Goal: Register for event/course

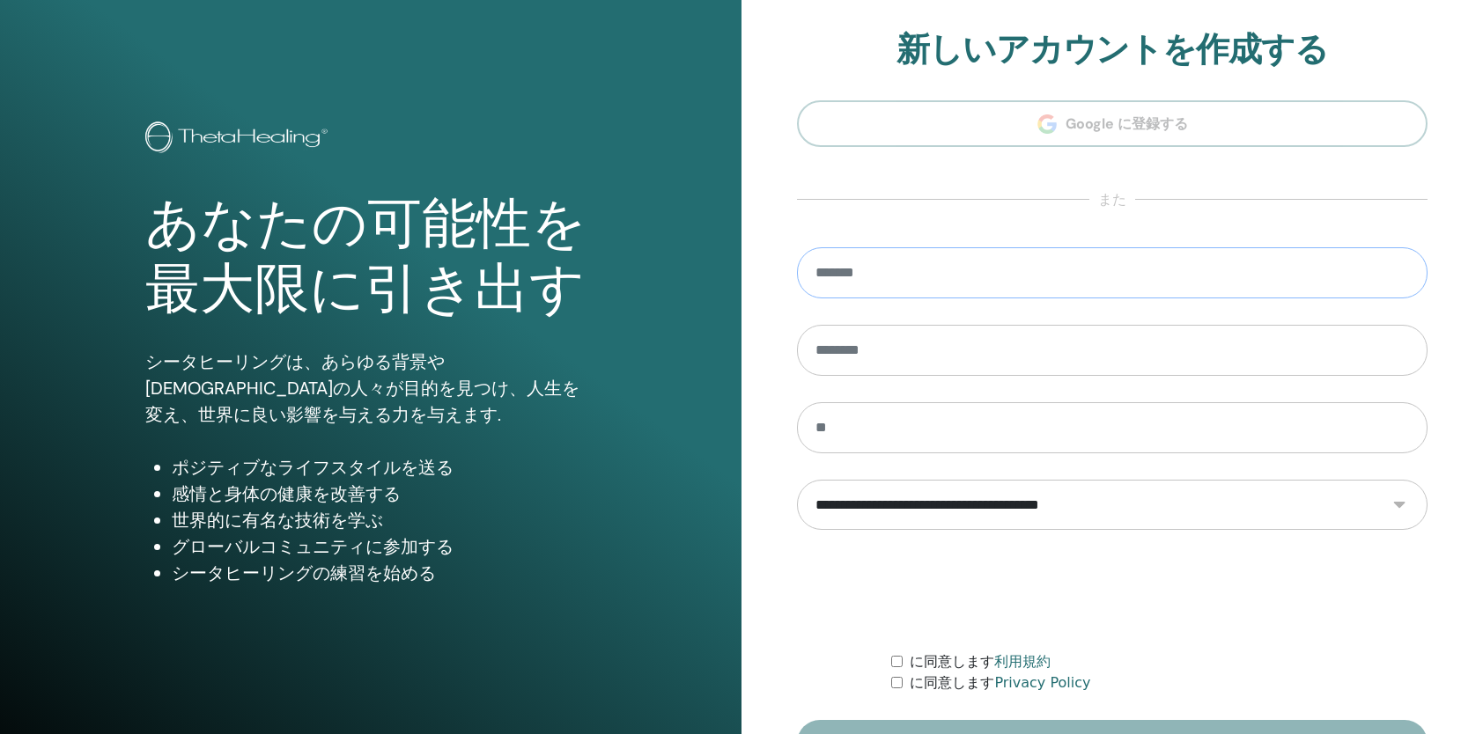
click at [1062, 281] on input "email" at bounding box center [1112, 272] width 630 height 51
click at [343, 257] on h1 "あなたの可能性を最大限に引き出す" at bounding box center [370, 257] width 450 height 131
click at [208, 137] on img at bounding box center [239, 139] width 188 height 35
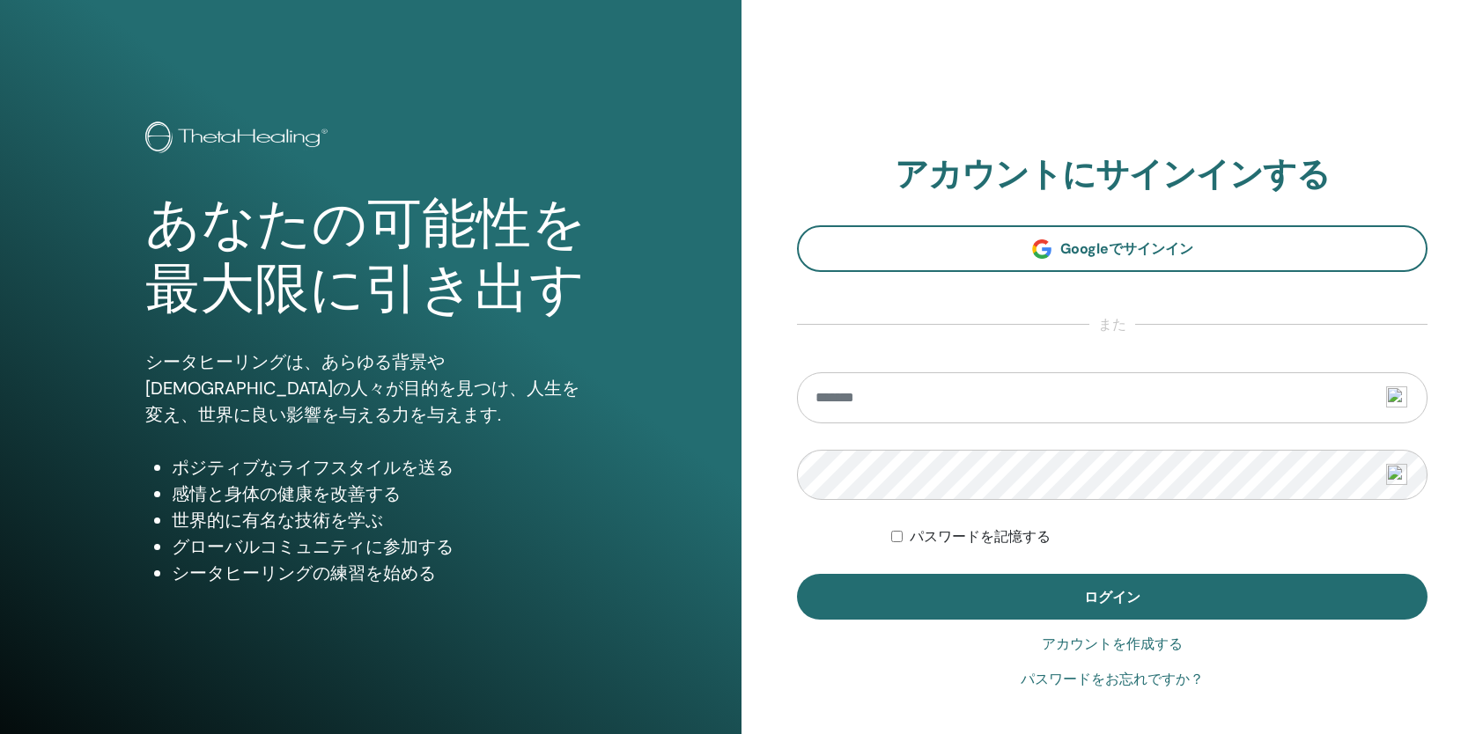
click at [1405, 401] on img at bounding box center [1396, 397] width 21 height 21
click at [1391, 410] on input "email" at bounding box center [1112, 397] width 630 height 51
click at [1399, 395] on img at bounding box center [1396, 397] width 21 height 21
type input "**********"
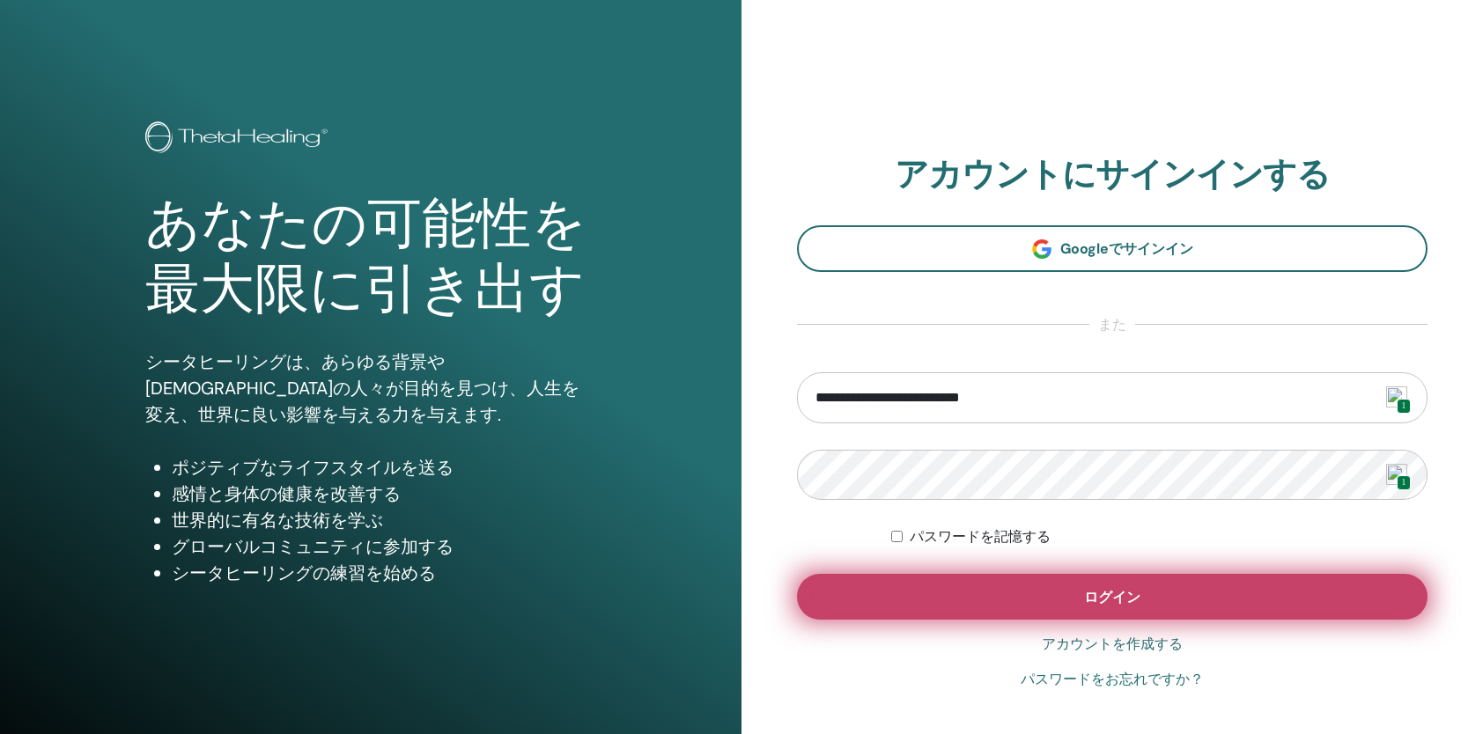
click at [1146, 583] on button "ログイン" at bounding box center [1112, 597] width 630 height 46
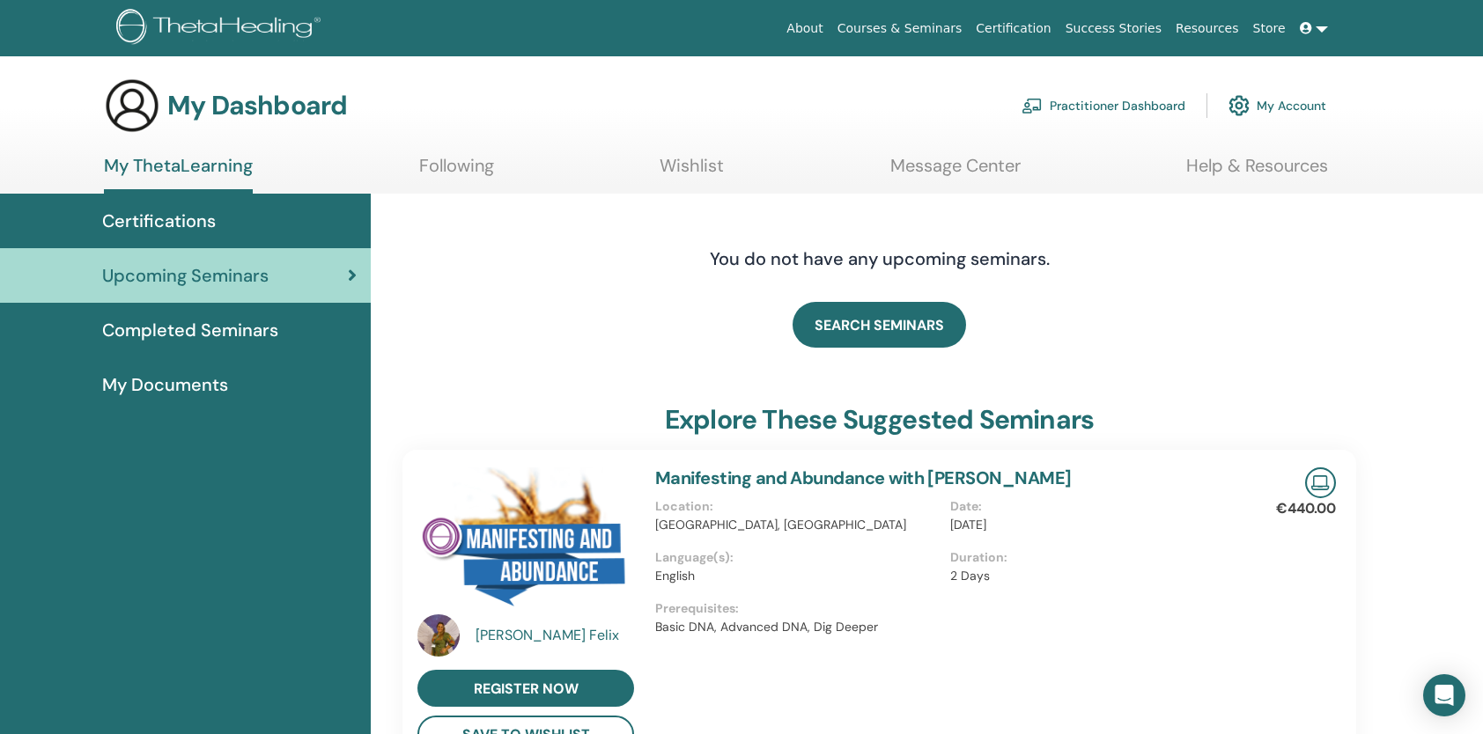
click at [158, 212] on span "Certifications" at bounding box center [159, 221] width 114 height 26
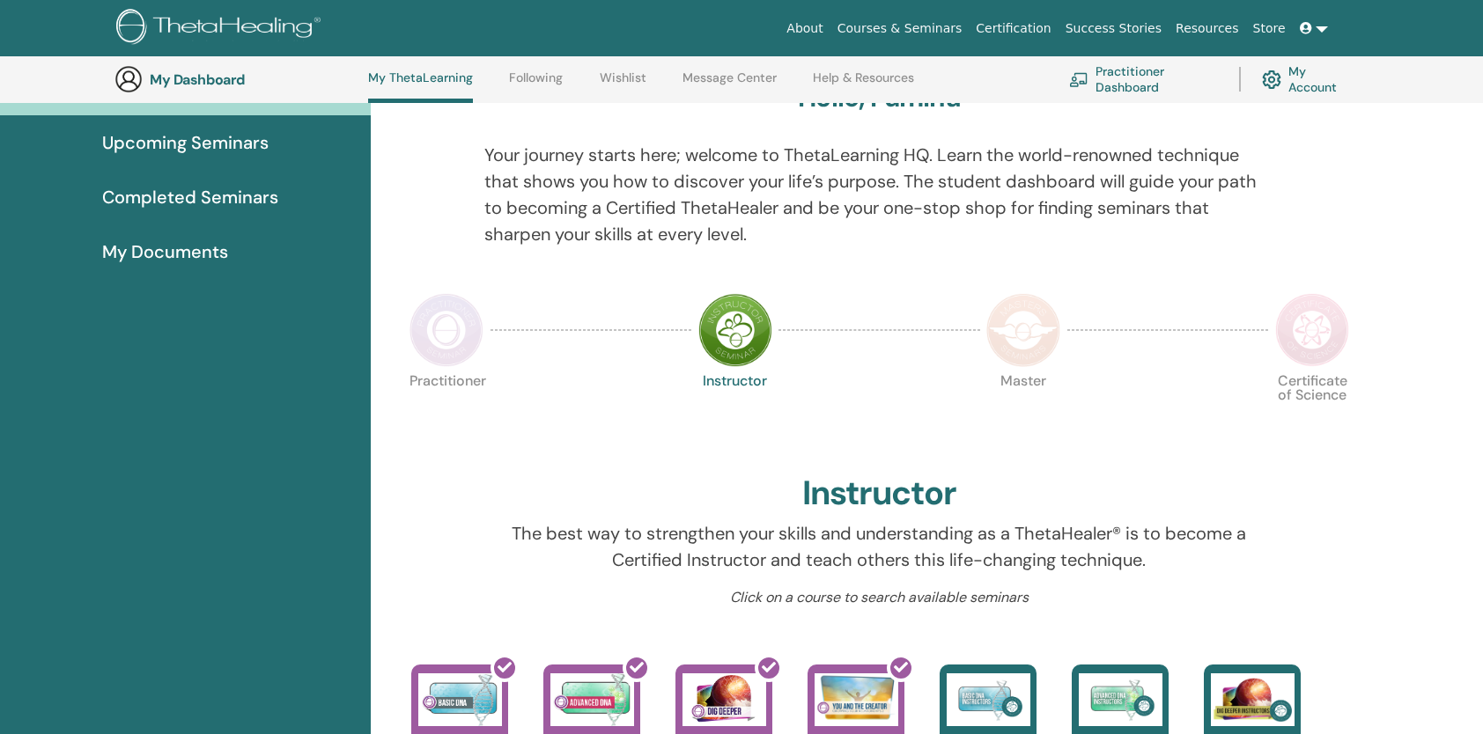
scroll to position [398, 0]
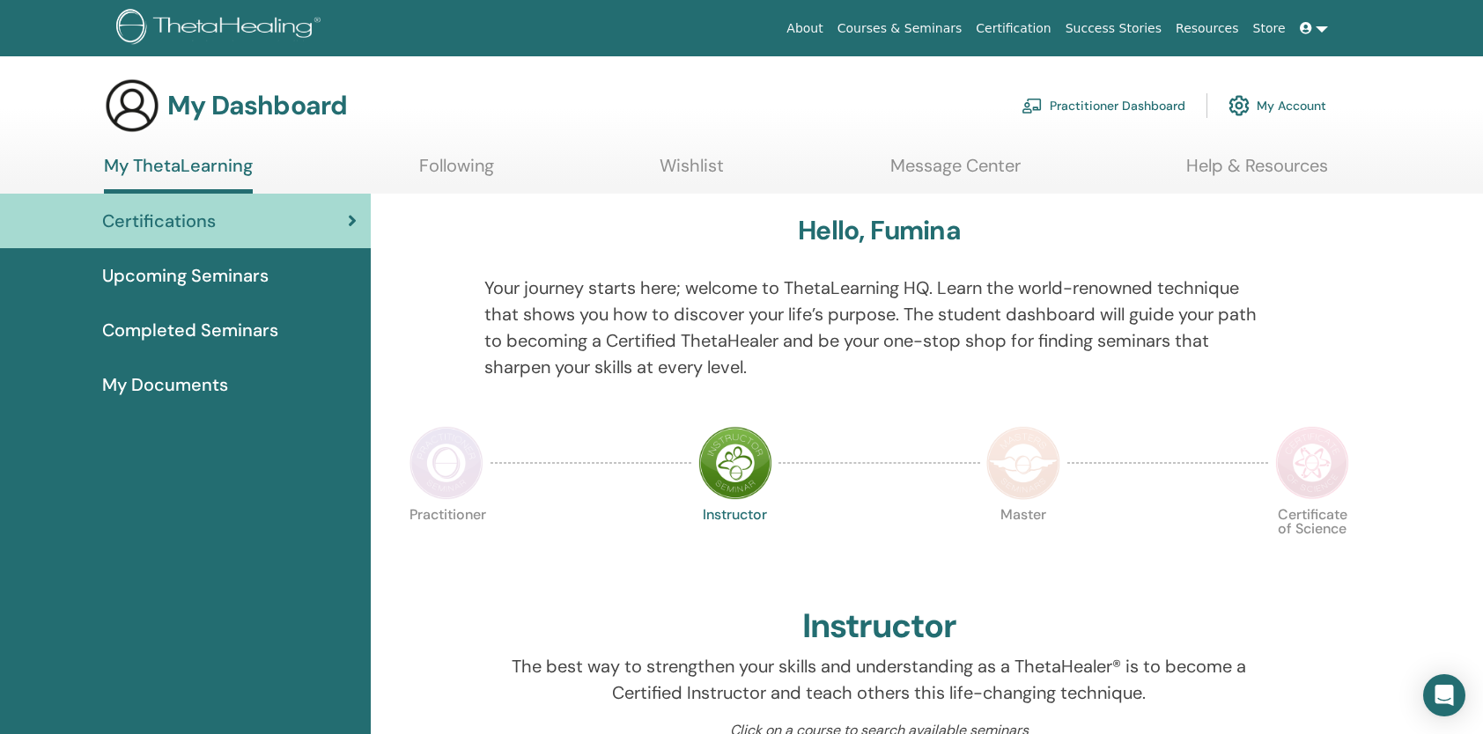
click at [285, 273] on div "Upcoming Seminars" at bounding box center [185, 275] width 343 height 26
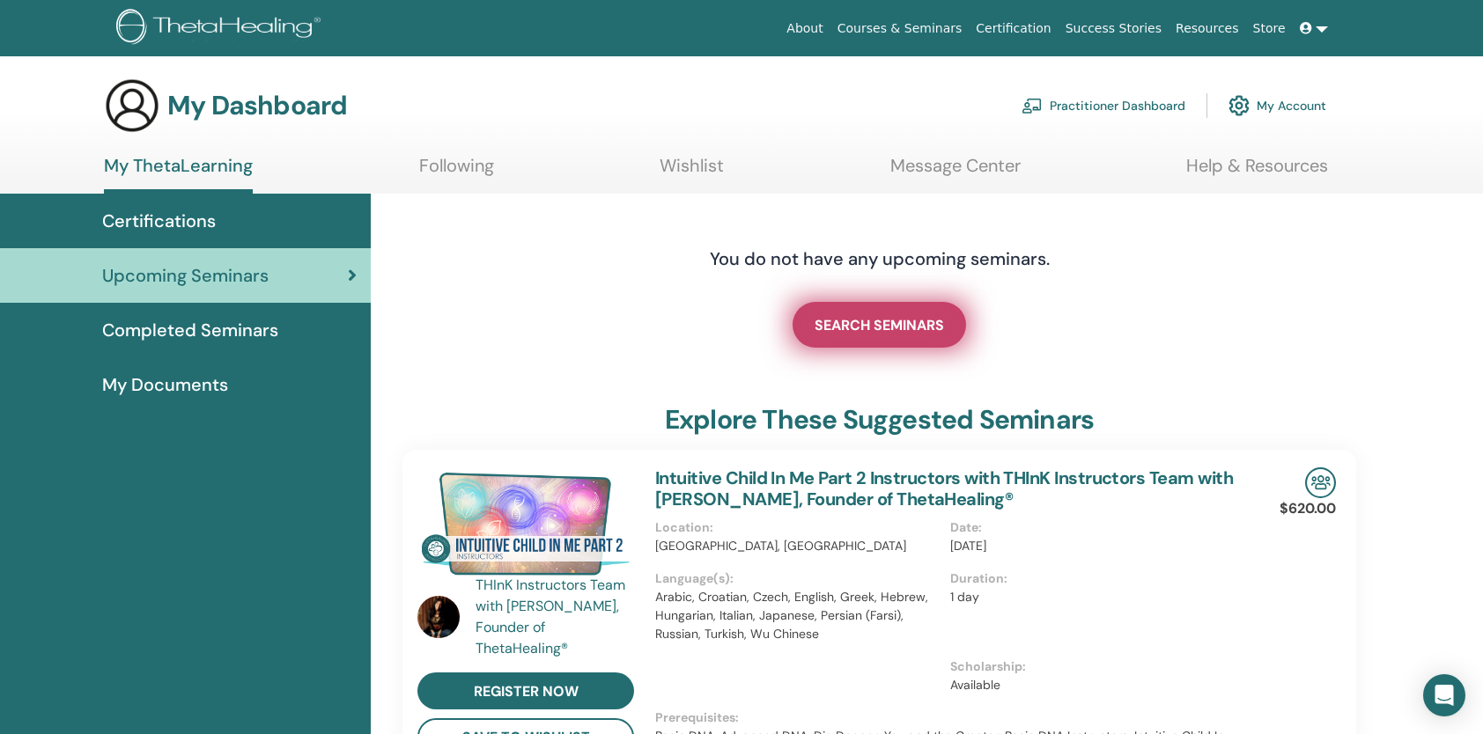
click at [914, 323] on span "SEARCH SEMINARS" at bounding box center [878, 325] width 129 height 18
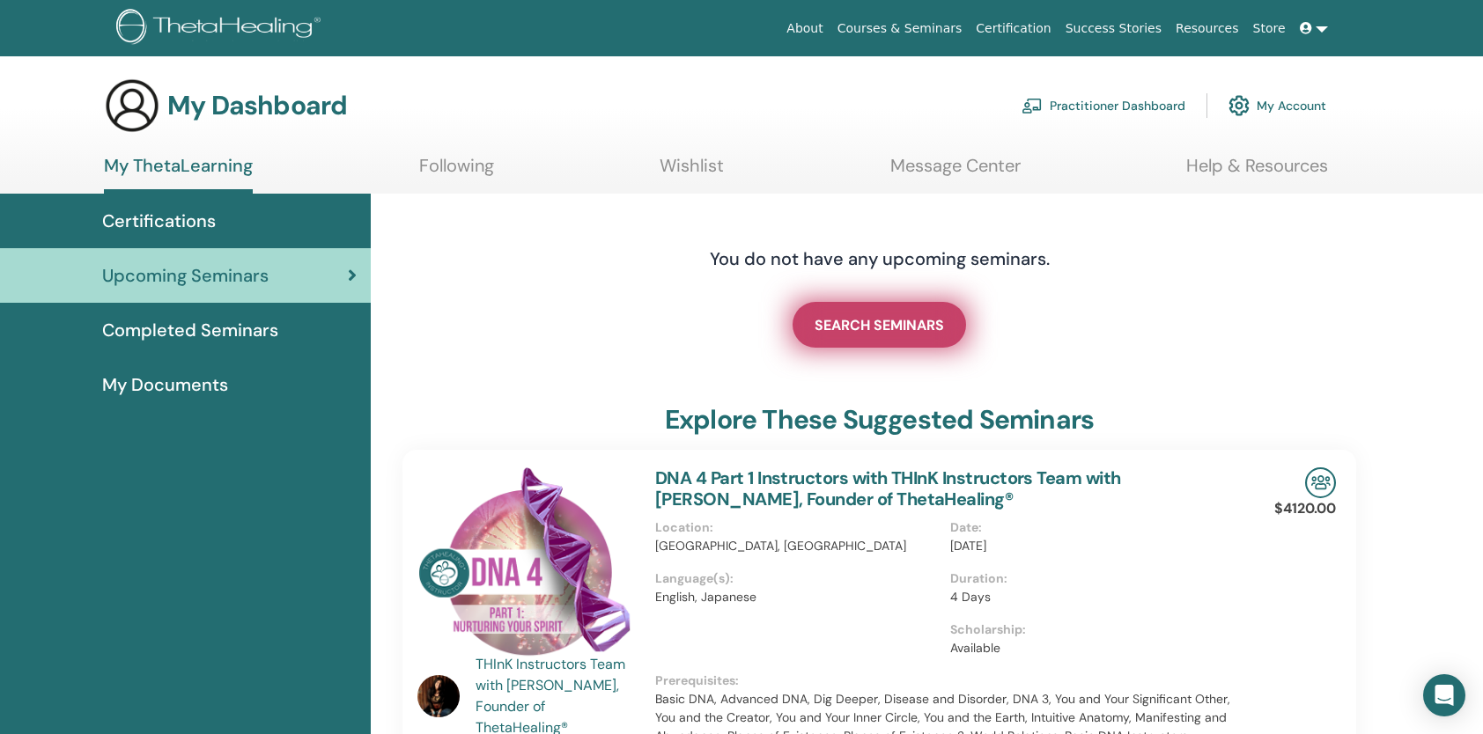
click at [891, 332] on span "SEARCH SEMINARS" at bounding box center [878, 325] width 129 height 18
